Goal: Task Accomplishment & Management: Manage account settings

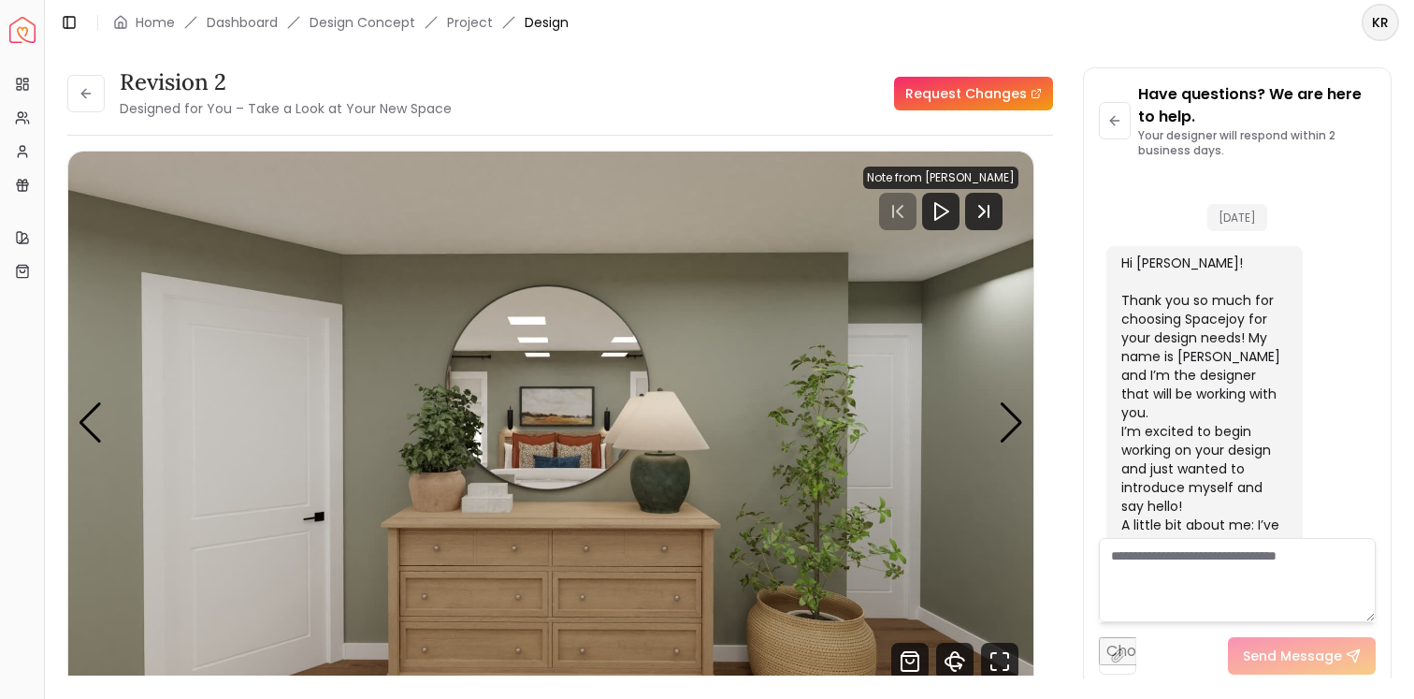
scroll to position [5427, 0]
